Goal: Task Accomplishment & Management: Manage account settings

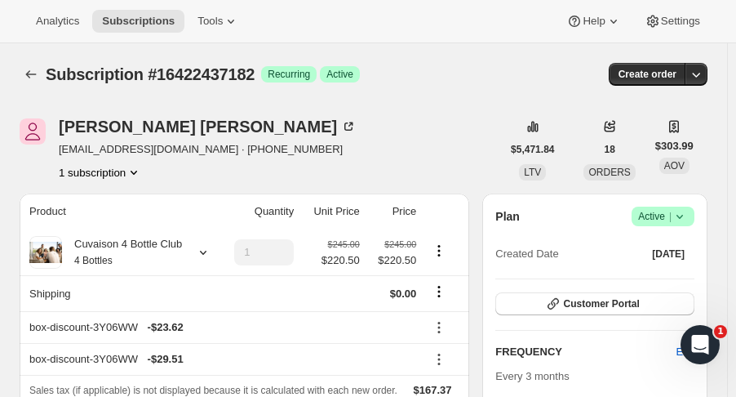
click at [26, 81] on icon "Subscriptions" at bounding box center [31, 74] width 16 height 16
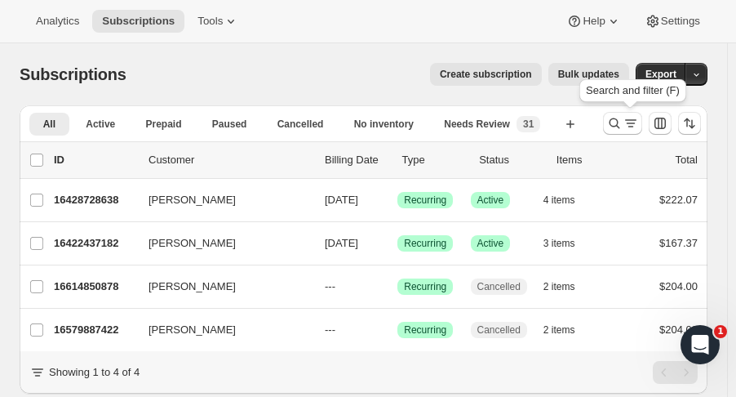
click at [625, 110] on div "Search and filter (F)" at bounding box center [632, 94] width 113 height 36
click at [622, 123] on icon "Search and filter results" at bounding box center [614, 123] width 16 height 16
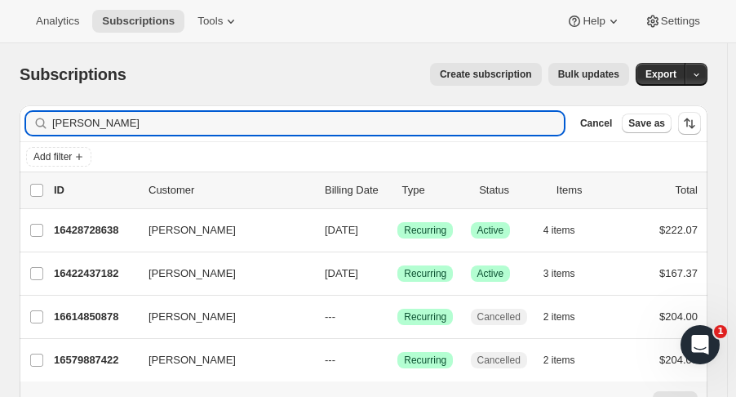
drag, startPoint x: 197, startPoint y: 124, endPoint x: -43, endPoint y: 104, distance: 240.7
click at [0, 104] on html "Analytics Subscriptions Tools Help Settings Skip to content Subscriptions. This…" at bounding box center [368, 198] width 736 height 397
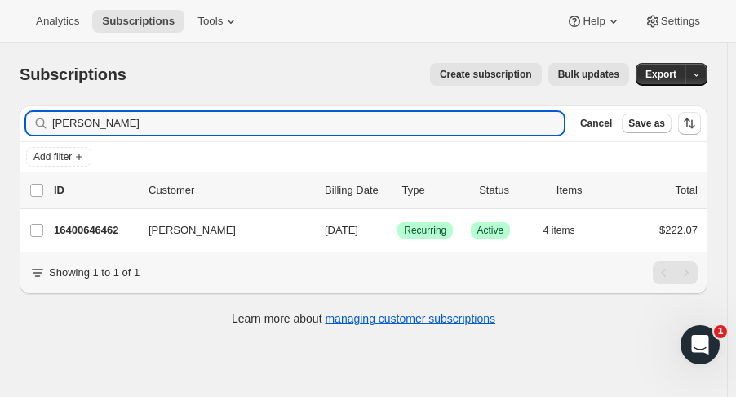
type input "hathaway"
click at [104, 222] on p "16400646462" at bounding box center [95, 230] width 82 height 16
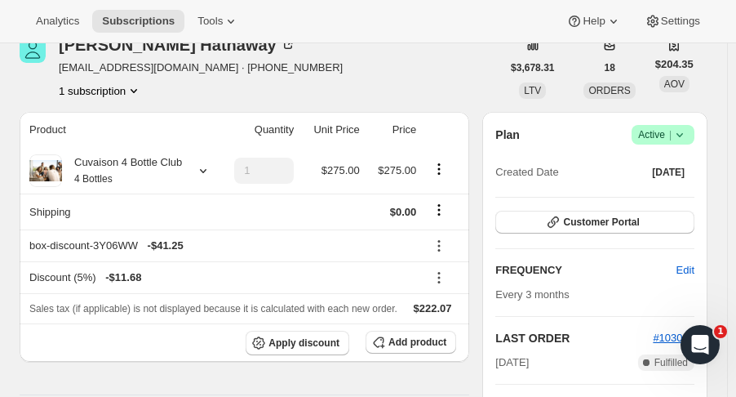
scroll to position [77, 0]
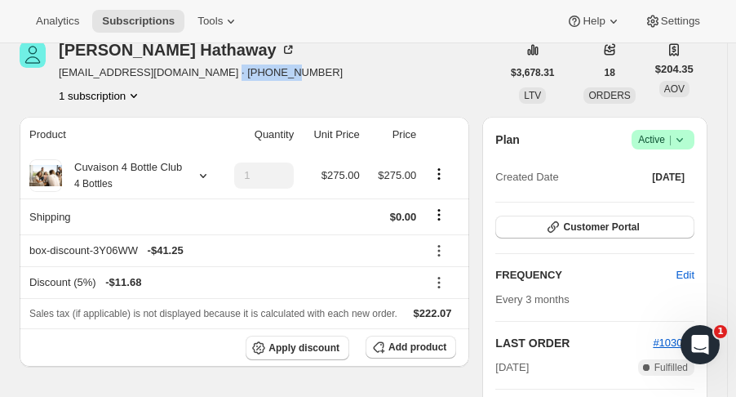
drag, startPoint x: 273, startPoint y: 69, endPoint x: 214, endPoint y: 73, distance: 59.6
click at [214, 73] on div "Michael Hathaway mikehathaway@comcast.net · +18017530390 1 subscription" at bounding box center [260, 73] width 481 height 62
copy span "8017530390"
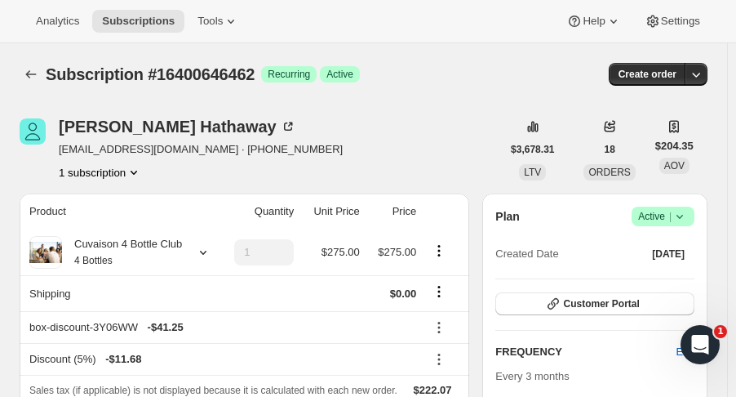
click at [30, 60] on div "Subscription #16400646462. This page is ready Subscription #16400646462 Success…" at bounding box center [364, 74] width 688 height 62
click at [33, 68] on icon "Subscriptions" at bounding box center [31, 74] width 16 height 16
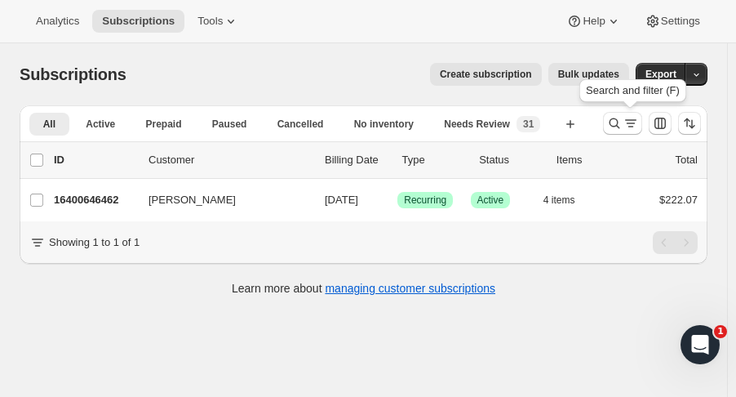
click at [617, 118] on icon "Search and filter results" at bounding box center [614, 123] width 16 height 16
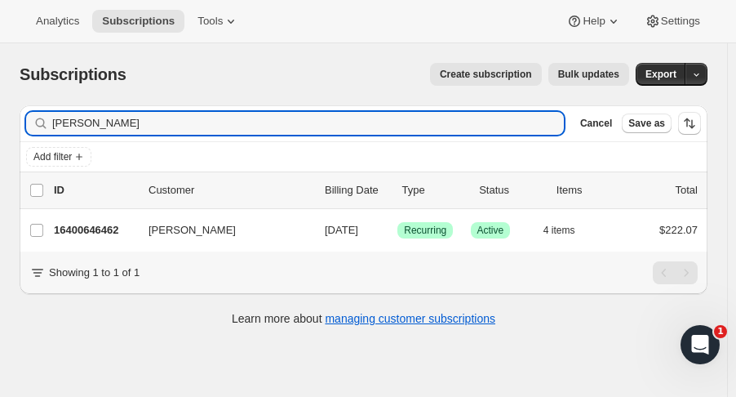
drag, startPoint x: 130, startPoint y: 124, endPoint x: -106, endPoint y: 137, distance: 236.1
click at [0, 137] on html "Analytics Subscriptions Tools Help Settings Skip to content Subscriptions. This…" at bounding box center [368, 198] width 736 height 397
type input "jason washington"
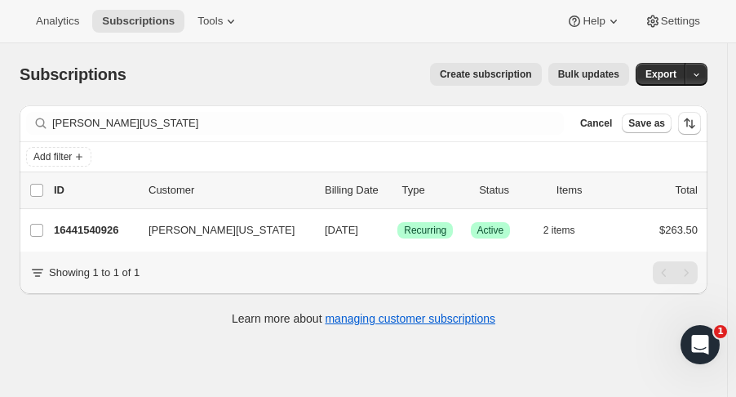
click at [117, 229] on p "16441540926" at bounding box center [95, 230] width 82 height 16
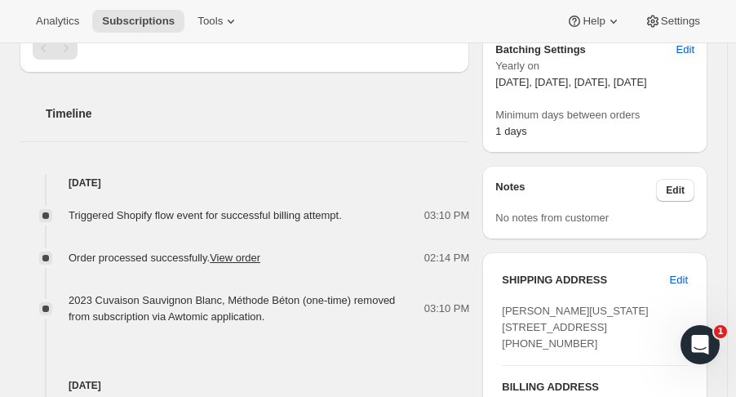
scroll to position [547, 0]
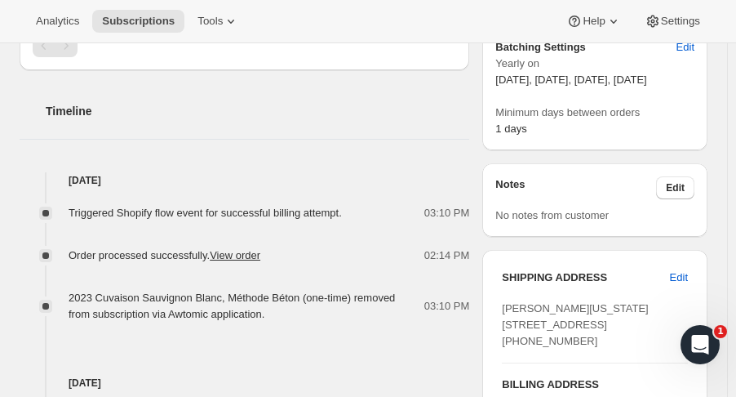
drag, startPoint x: 594, startPoint y: 352, endPoint x: 507, endPoint y: 341, distance: 87.9
click at [507, 341] on div "SHIPPING ADDRESS Edit Jason Washington 1230 W Peachtree St NW, 1220 Atlanta GA,…" at bounding box center [594, 392] width 225 height 285
copy span "1230 W Peachtree St NW, 1220 Atlanta GA, 30309"
click at [681, 286] on span "Edit" at bounding box center [679, 277] width 18 height 16
select select "GA"
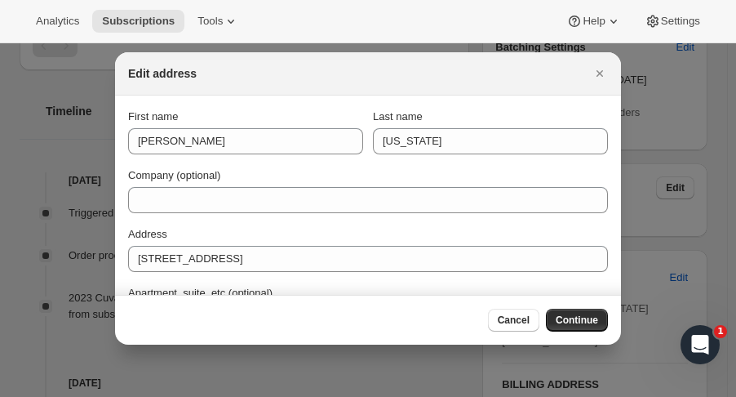
scroll to position [0, 0]
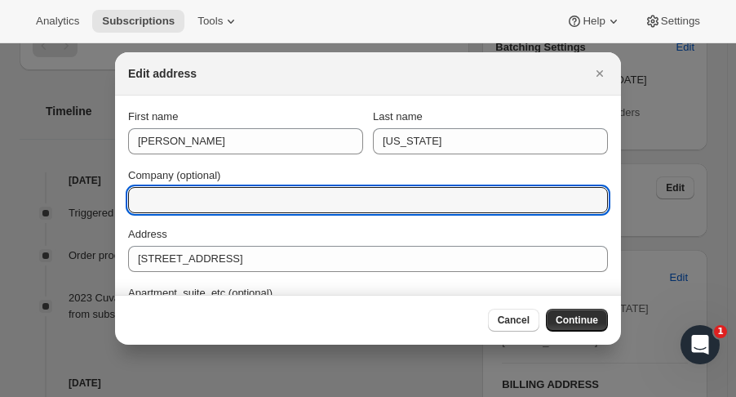
click at [400, 191] on input "Company (optional)" at bounding box center [368, 200] width 480 height 26
type input "FedEx Office Print and Ship"
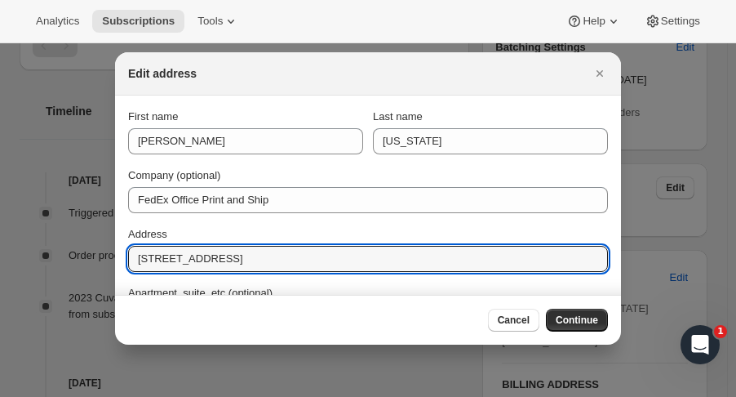
drag, startPoint x: 343, startPoint y: 255, endPoint x: -61, endPoint y: 213, distance: 406.9
click at [0, 213] on html "Analytics Subscriptions Tools Help Settings Skip to content Subscription #16441…" at bounding box center [368, 198] width 736 height 397
paste input "1375 Peachtree St NE"
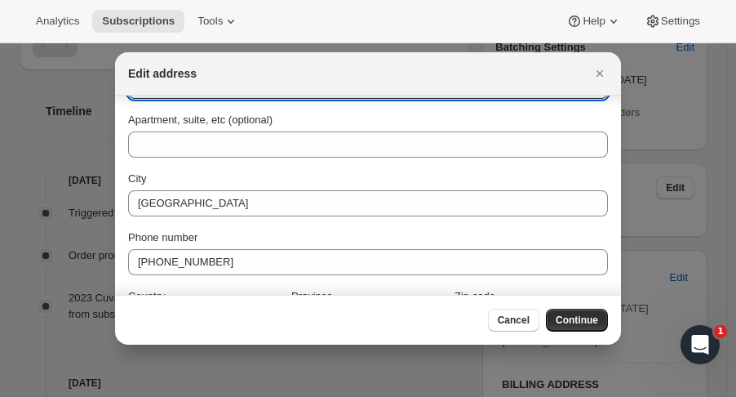
scroll to position [224, 0]
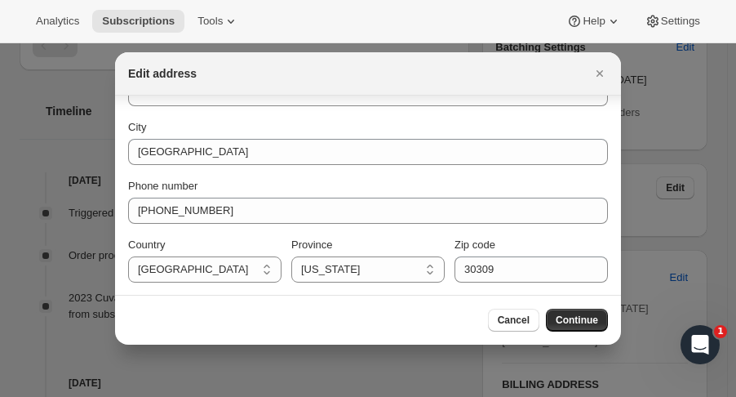
type input "1375 Peachtree St NE"
click at [591, 317] on span "Continue" at bounding box center [577, 319] width 42 height 13
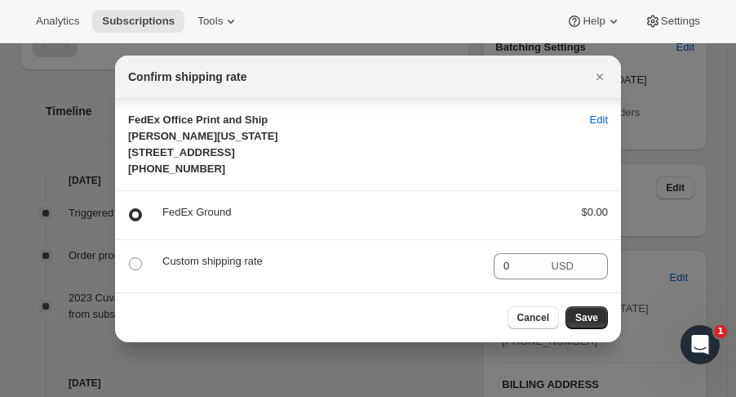
scroll to position [25, 0]
click at [589, 323] on span "Save" at bounding box center [586, 317] width 23 height 13
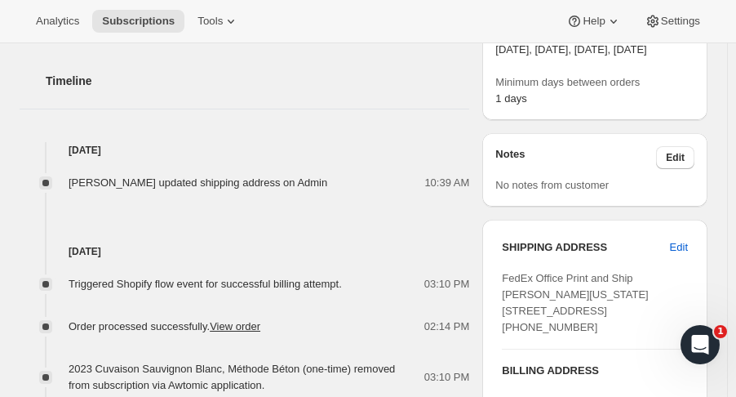
scroll to position [651, 0]
click at [360, 28] on div "Analytics Subscriptions Tools Help Settings" at bounding box center [368, 21] width 736 height 43
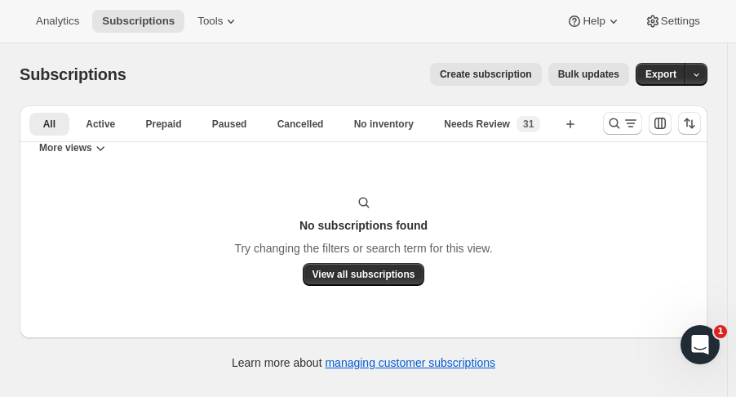
click at [486, 122] on span "Needs Review" at bounding box center [477, 123] width 66 height 13
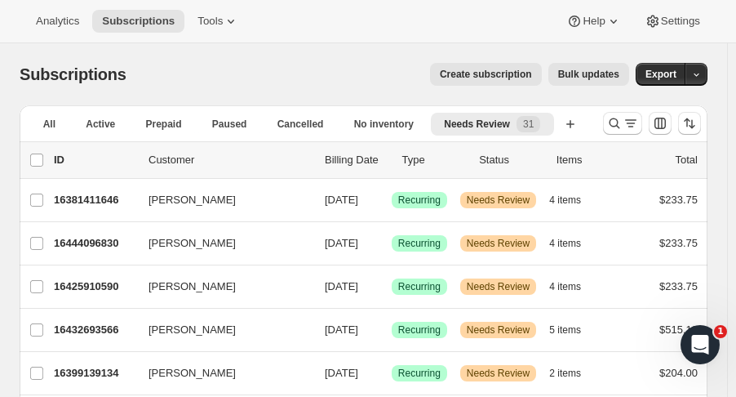
click at [125, 198] on p "16381411646" at bounding box center [95, 200] width 82 height 16
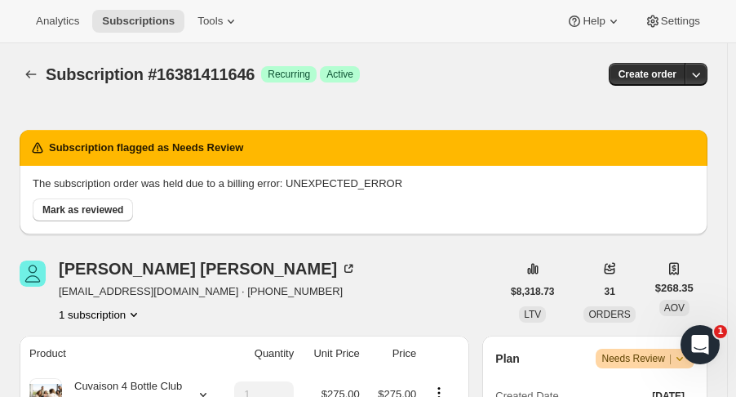
click at [33, 78] on icon "Subscriptions" at bounding box center [31, 74] width 16 height 16
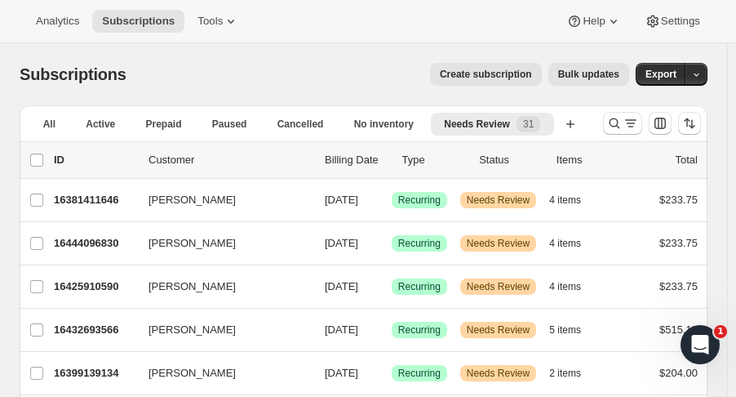
click at [585, 237] on button "4 items" at bounding box center [574, 243] width 50 height 23
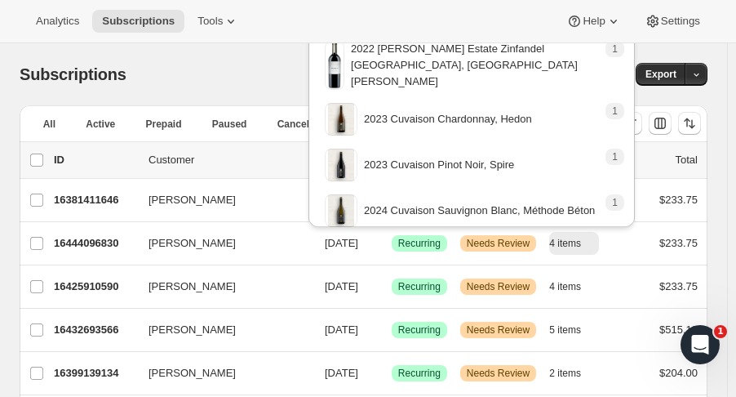
click at [585, 237] on button "4 items" at bounding box center [574, 243] width 50 height 23
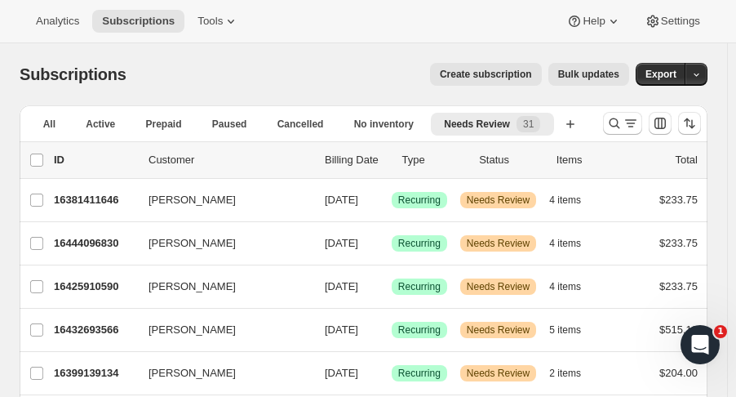
click at [109, 246] on p "16444096830" at bounding box center [95, 243] width 82 height 16
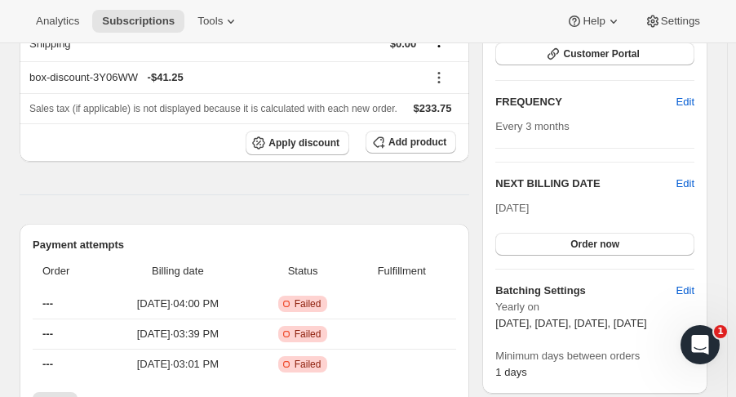
scroll to position [392, 0]
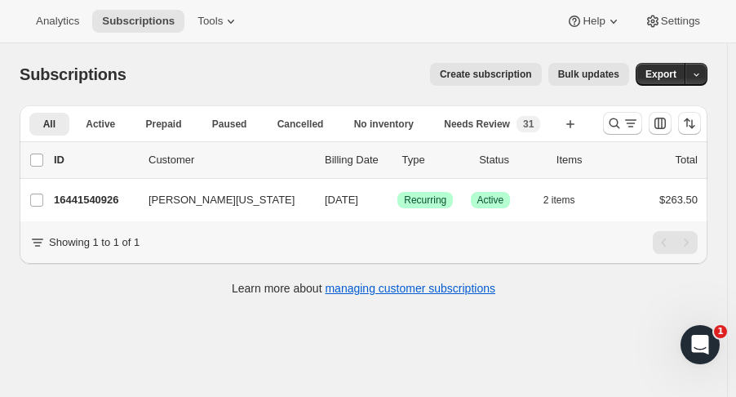
click at [80, 26] on button "Analytics" at bounding box center [57, 21] width 63 height 23
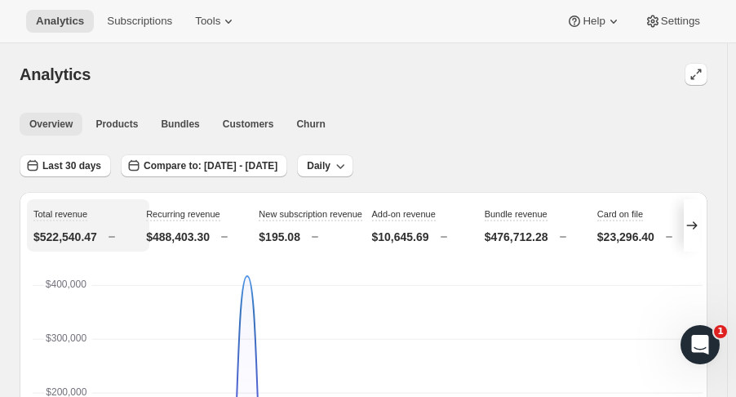
click at [173, 123] on span "Bundles" at bounding box center [180, 123] width 38 height 13
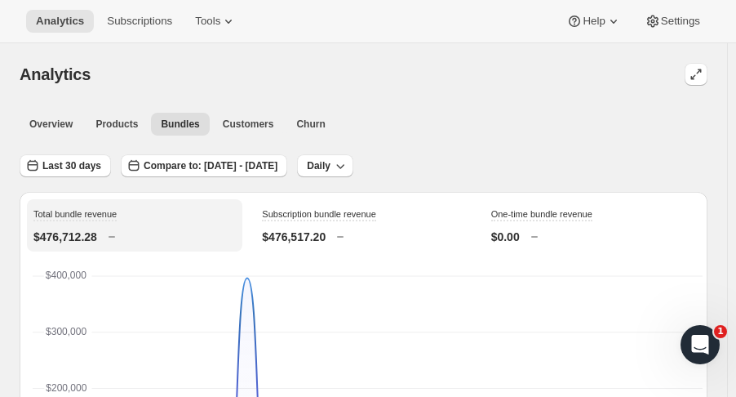
click at [220, 27] on icon at bounding box center [228, 21] width 16 height 16
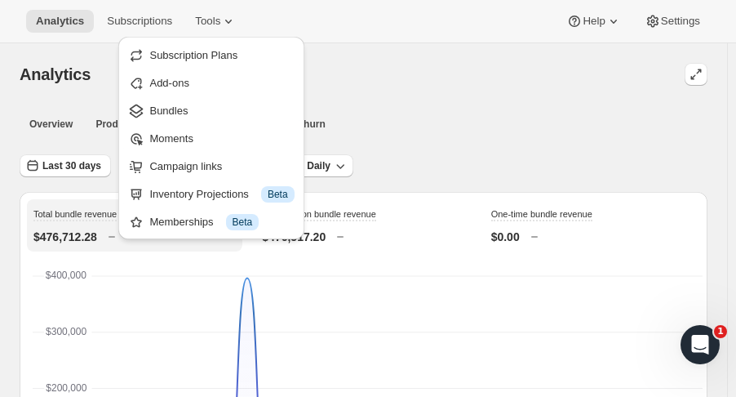
click at [70, 27] on span "Analytics" at bounding box center [60, 21] width 48 height 13
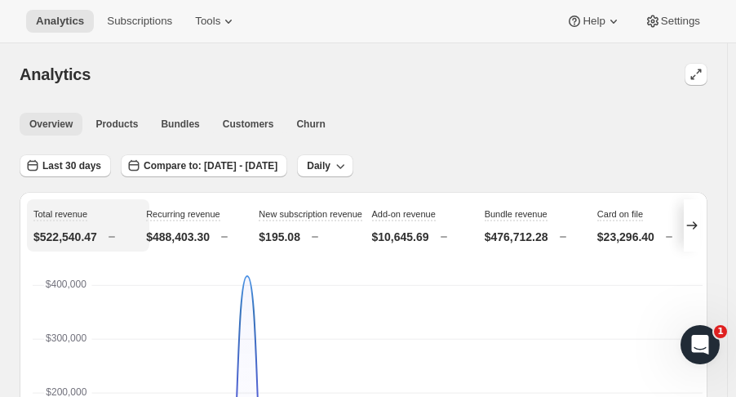
click at [114, 126] on span "Products" at bounding box center [116, 123] width 42 height 13
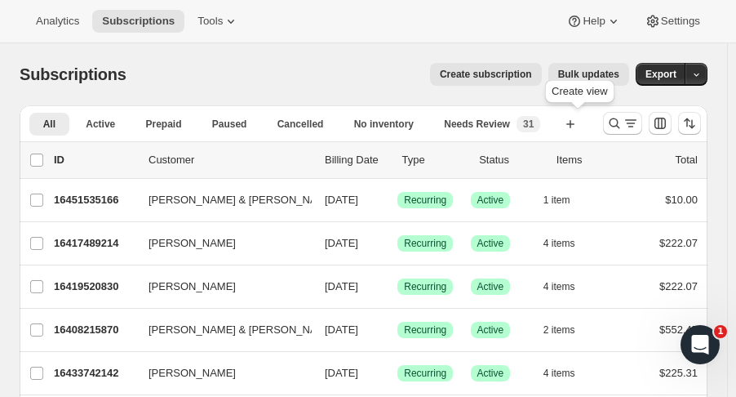
click at [576, 133] on button "Create new view" at bounding box center [570, 124] width 26 height 23
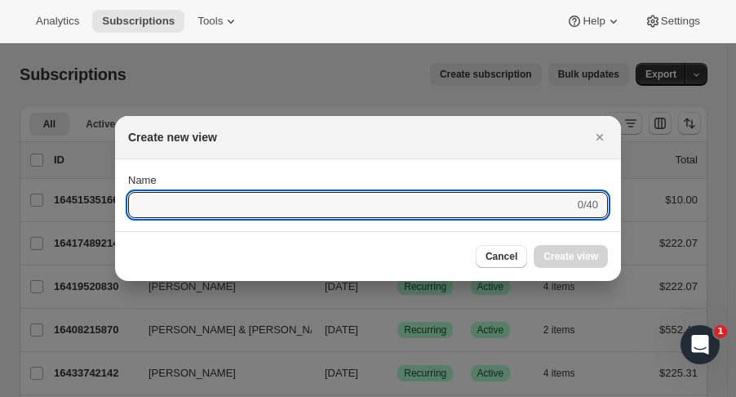
click at [600, 135] on icon "Close" at bounding box center [599, 137] width 7 height 7
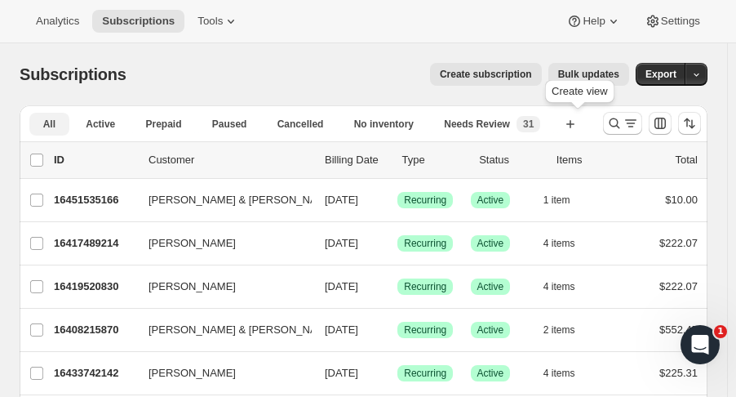
click at [171, 126] on span "Prepaid" at bounding box center [164, 123] width 36 height 13
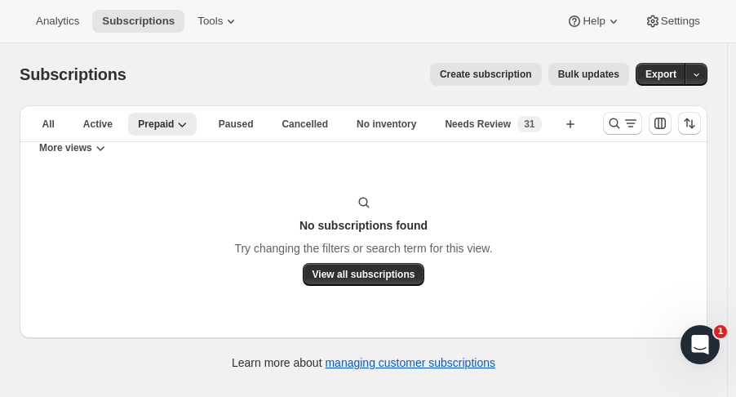
click at [51, 120] on span "All" at bounding box center [48, 123] width 12 height 13
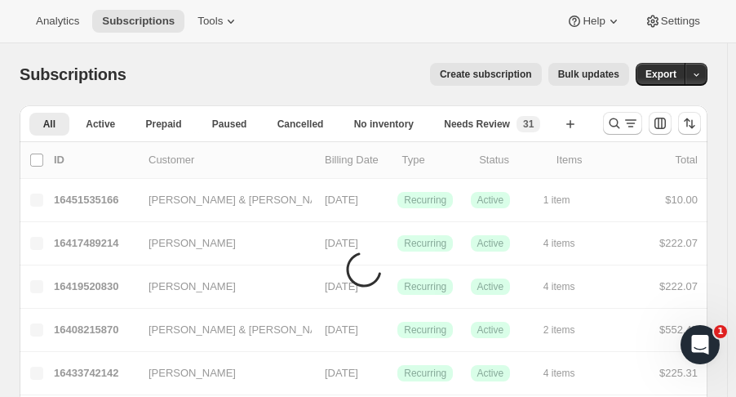
click at [84, 126] on button "Active" at bounding box center [101, 124] width 56 height 23
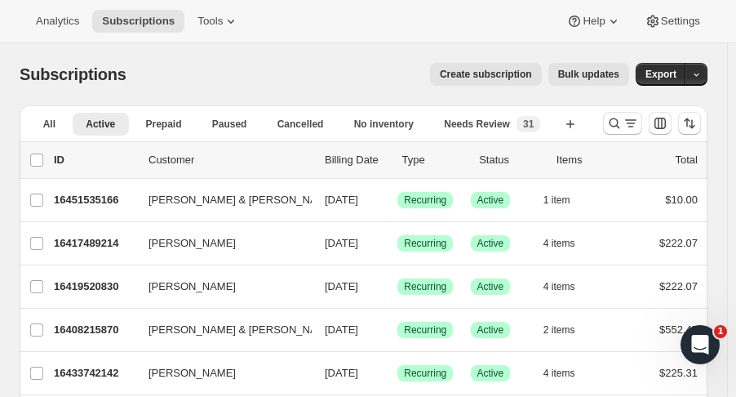
click at [322, 55] on div "Subscriptions. This page is ready Subscriptions Create subscription Bulk update…" at bounding box center [364, 74] width 688 height 62
click at [667, 68] on button "Export" at bounding box center [661, 74] width 51 height 23
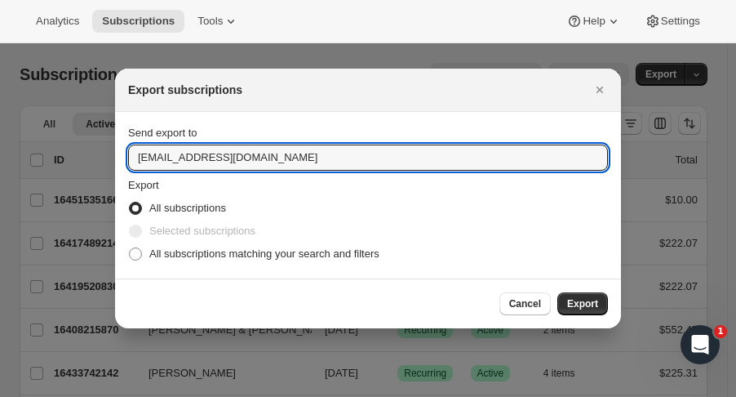
drag, startPoint x: 185, startPoint y: 159, endPoint x: 20, endPoint y: 151, distance: 165.0
type input "lknight@tewines.com"
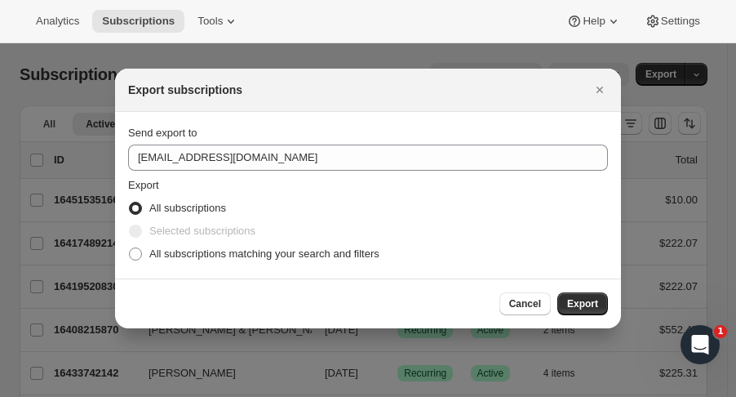
click at [579, 302] on span "Export" at bounding box center [582, 303] width 31 height 13
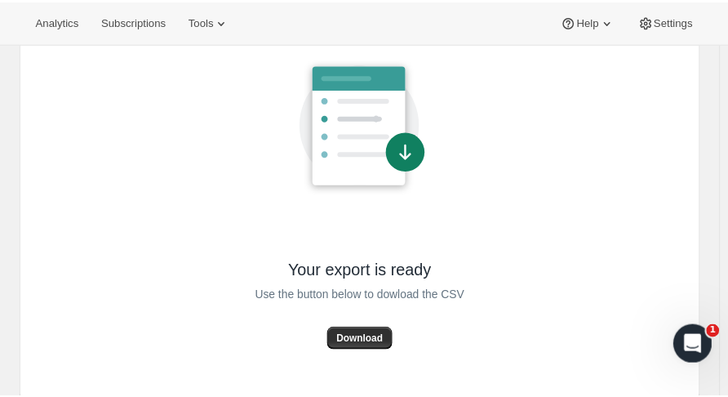
scroll to position [126, 0]
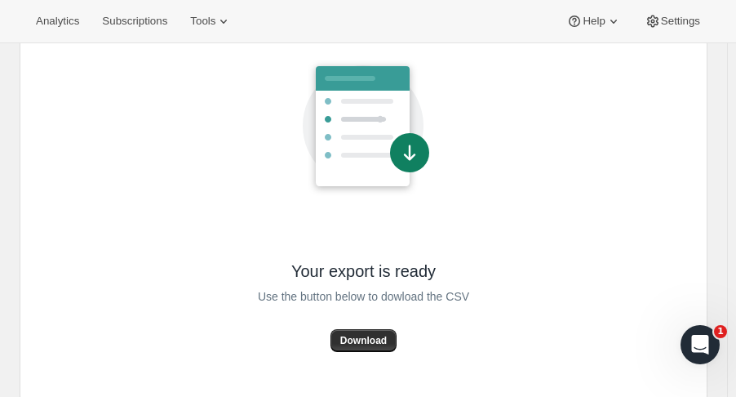
click at [383, 340] on span "Download" at bounding box center [363, 340] width 47 height 13
click at [499, 91] on div "Your export is ready Use the button below to dowload the CSV Download" at bounding box center [364, 193] width 662 height 400
click at [374, 329] on button "Download" at bounding box center [363, 340] width 66 height 23
click at [202, 22] on span "Tools" at bounding box center [202, 21] width 25 height 13
